Goal: Task Accomplishment & Management: Manage account settings

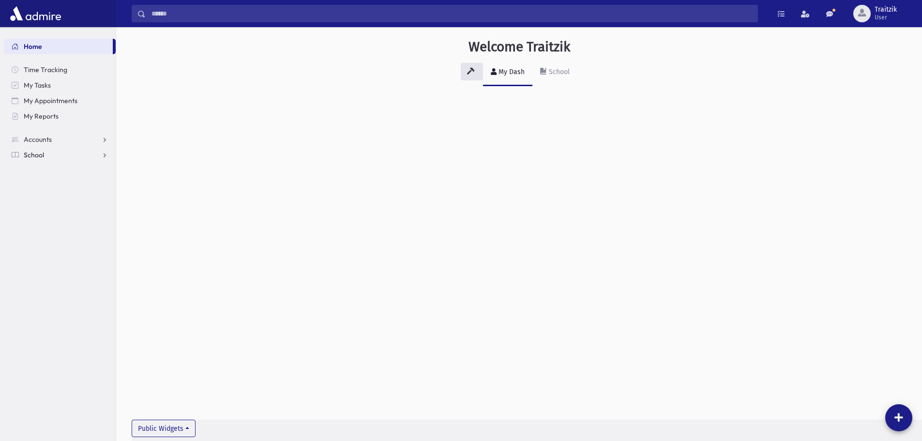
click at [42, 152] on span "School" at bounding box center [34, 155] width 20 height 9
click at [30, 171] on span "Students" at bounding box center [42, 170] width 27 height 9
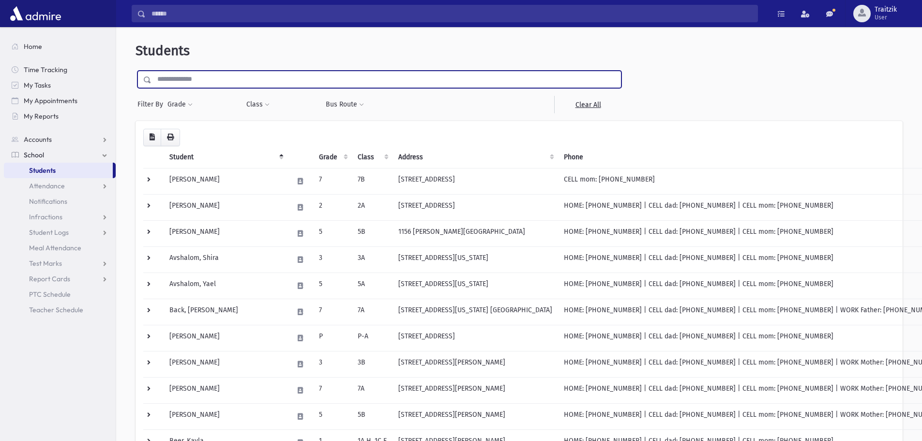
click at [156, 84] on input "text" at bounding box center [385, 79] width 469 height 17
type input "*******"
click at [136, 71] on input "submit" at bounding box center [149, 77] width 27 height 13
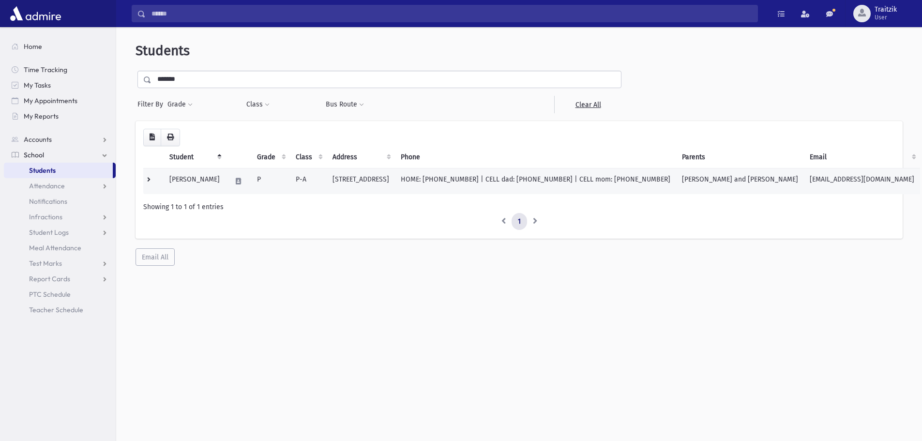
click at [486, 180] on td "HOME: (848) 373-4560 | CELL dad: (908) 812-7427 | CELL mom: (848) 373-4560" at bounding box center [535, 181] width 281 height 26
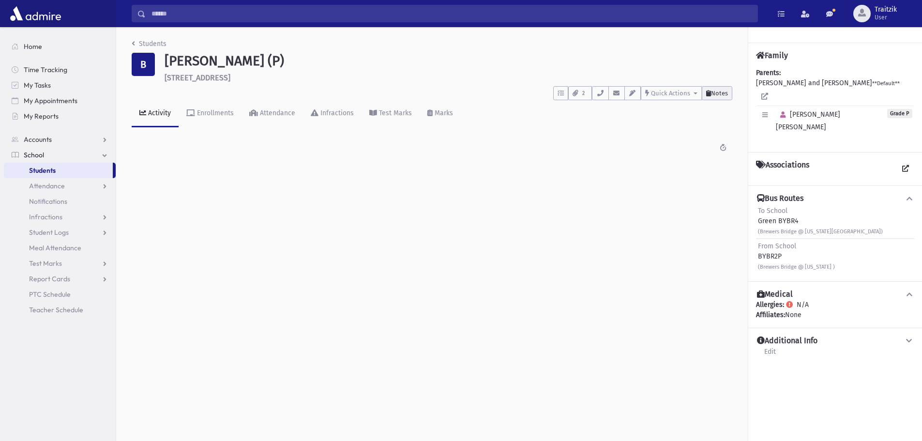
click at [715, 89] on button "Notes" at bounding box center [717, 93] width 30 height 14
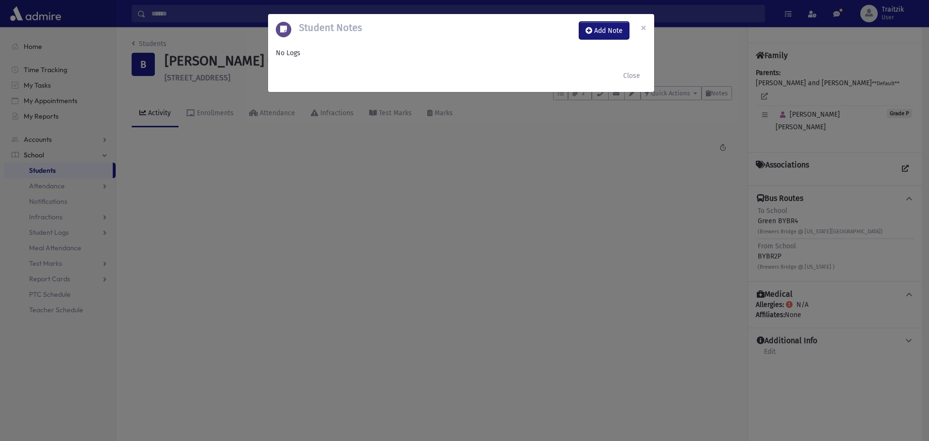
click at [607, 27] on button "Add Note" at bounding box center [604, 30] width 50 height 17
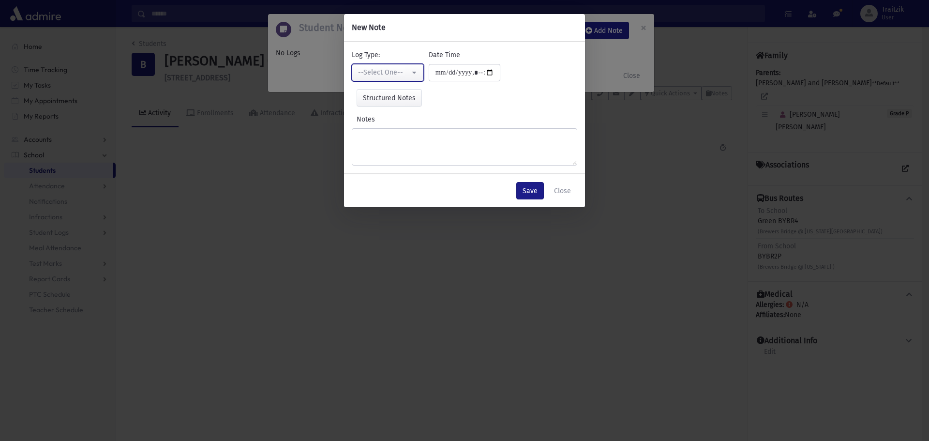
click at [390, 70] on div "--Select One--" at bounding box center [384, 72] width 52 height 10
click at [383, 142] on span "Phone Call" at bounding box center [376, 140] width 33 height 10
select select "*"
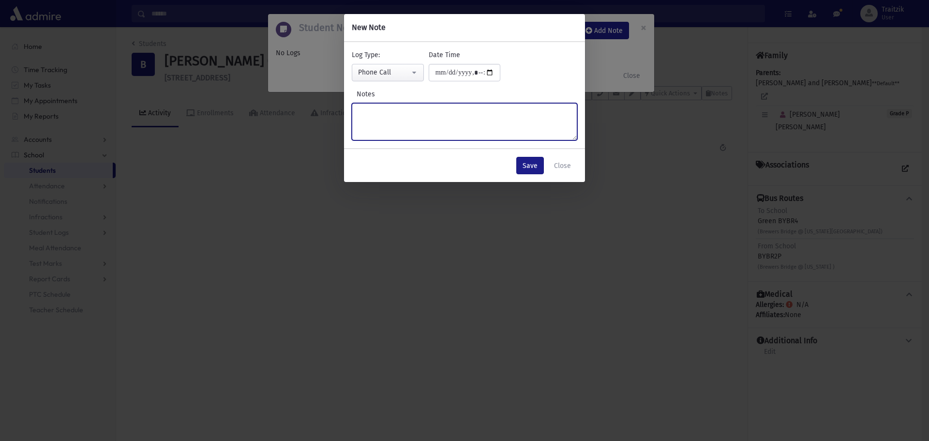
click at [374, 112] on textarea "Notes" at bounding box center [465, 121] width 226 height 37
type textarea "**********"
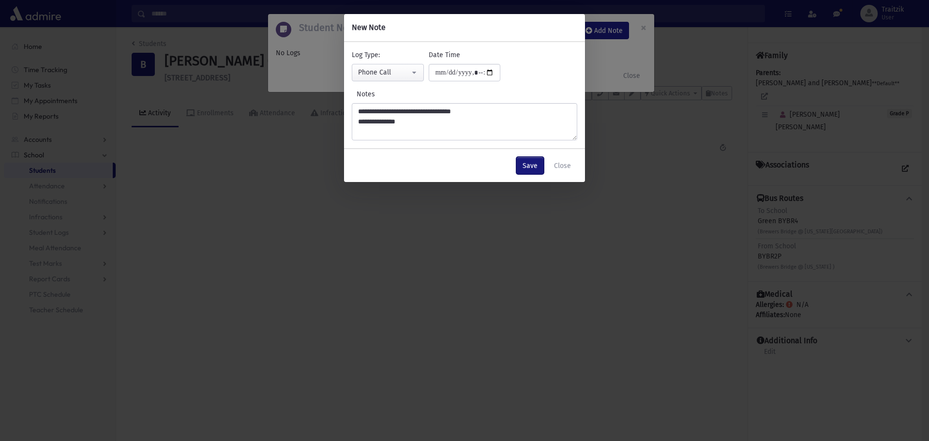
click at [523, 162] on button "Save" at bounding box center [530, 165] width 28 height 17
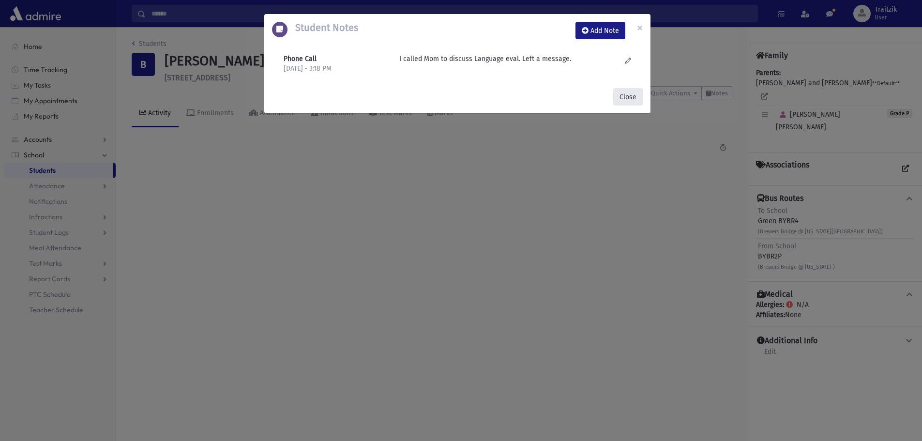
click at [627, 94] on button "Close" at bounding box center [628, 96] width 30 height 17
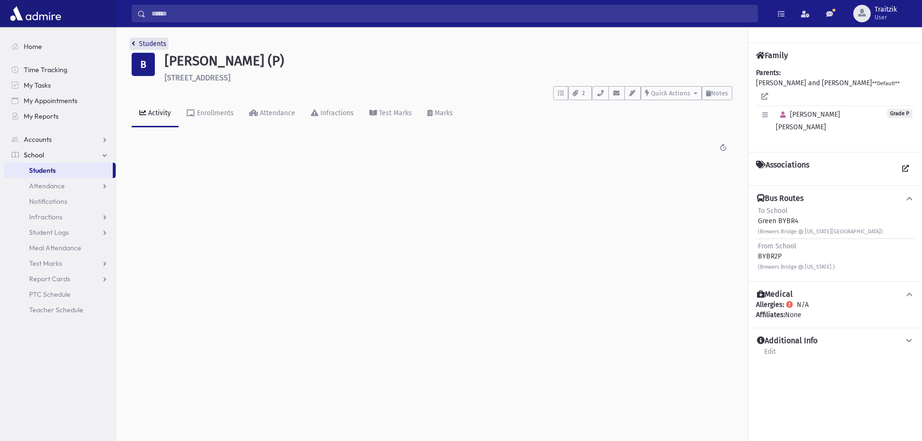
click at [132, 46] on icon "breadcrumb" at bounding box center [133, 43] width 3 height 7
